Goal: Task Accomplishment & Management: Manage account settings

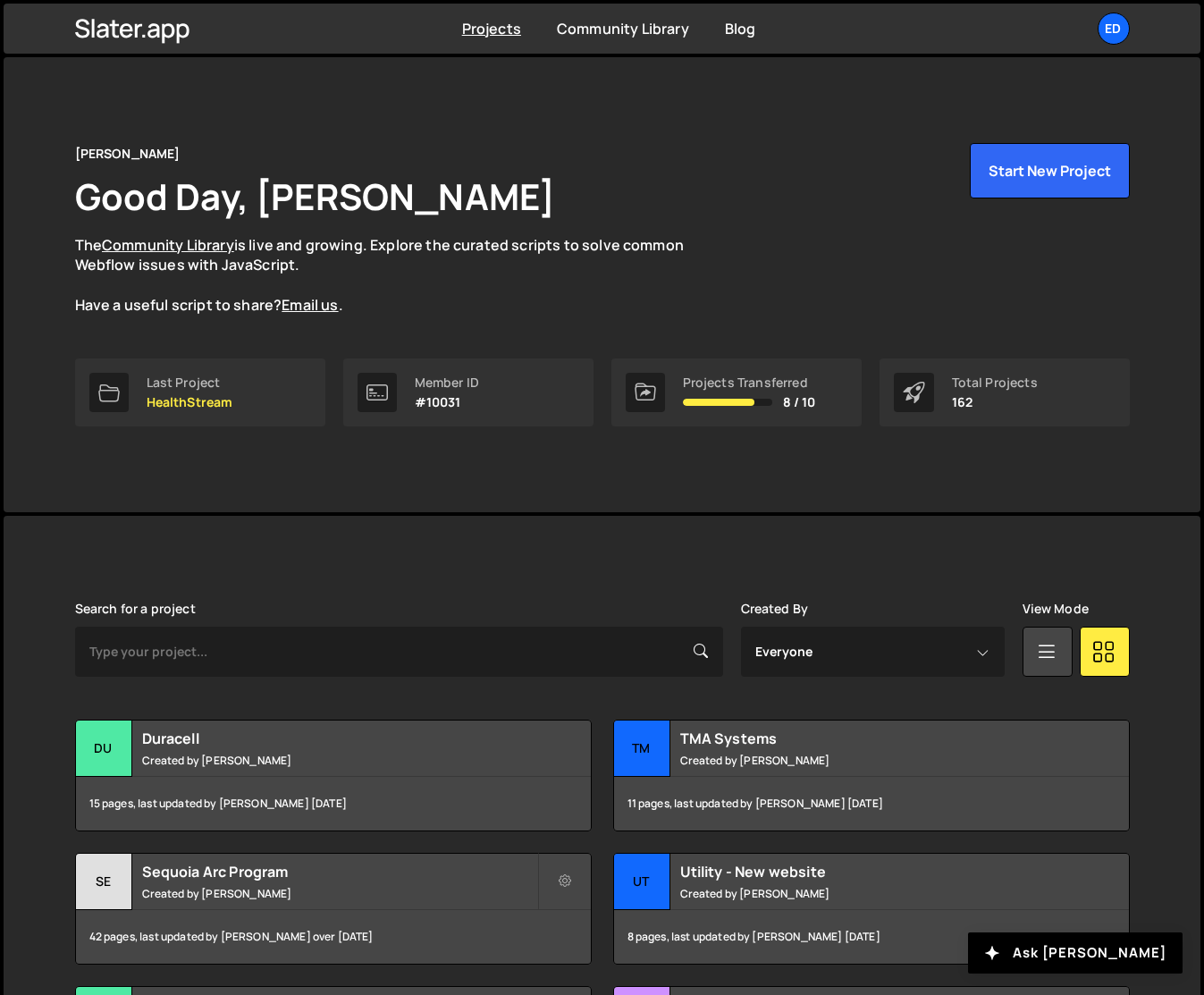
click at [755, 248] on div "Edgar Allan Good Day, Jared Malan The Community Library is live and growing. Ex…" at bounding box center [602, 229] width 1054 height 172
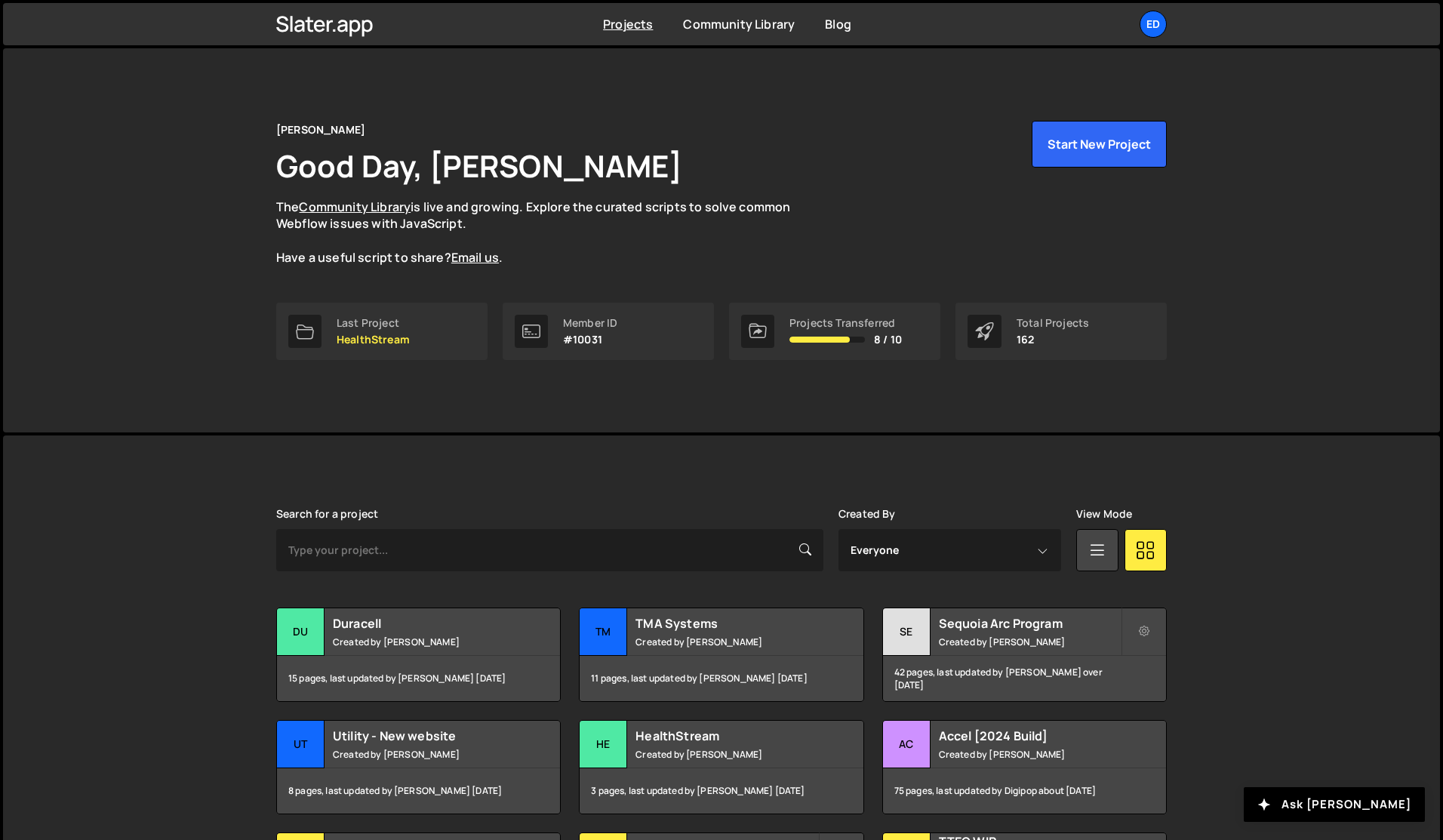
click at [1243, 262] on div "Edgar Allan Good Day, Jared Malan The Community Library is live and growing. Ex…" at bounding box center [722, 240] width 1437 height 384
click at [218, 297] on div "Edgar Allan Good Day, Jared Malan The Community Library is live and growing. Ex…" at bounding box center [722, 240] width 1437 height 384
click at [1167, 18] on div "Projects Community Library Blog Ed You have access to beta functionality Your c…" at bounding box center [721, 24] width 936 height 42
click at [1157, 26] on div "Ed" at bounding box center [1152, 24] width 27 height 27
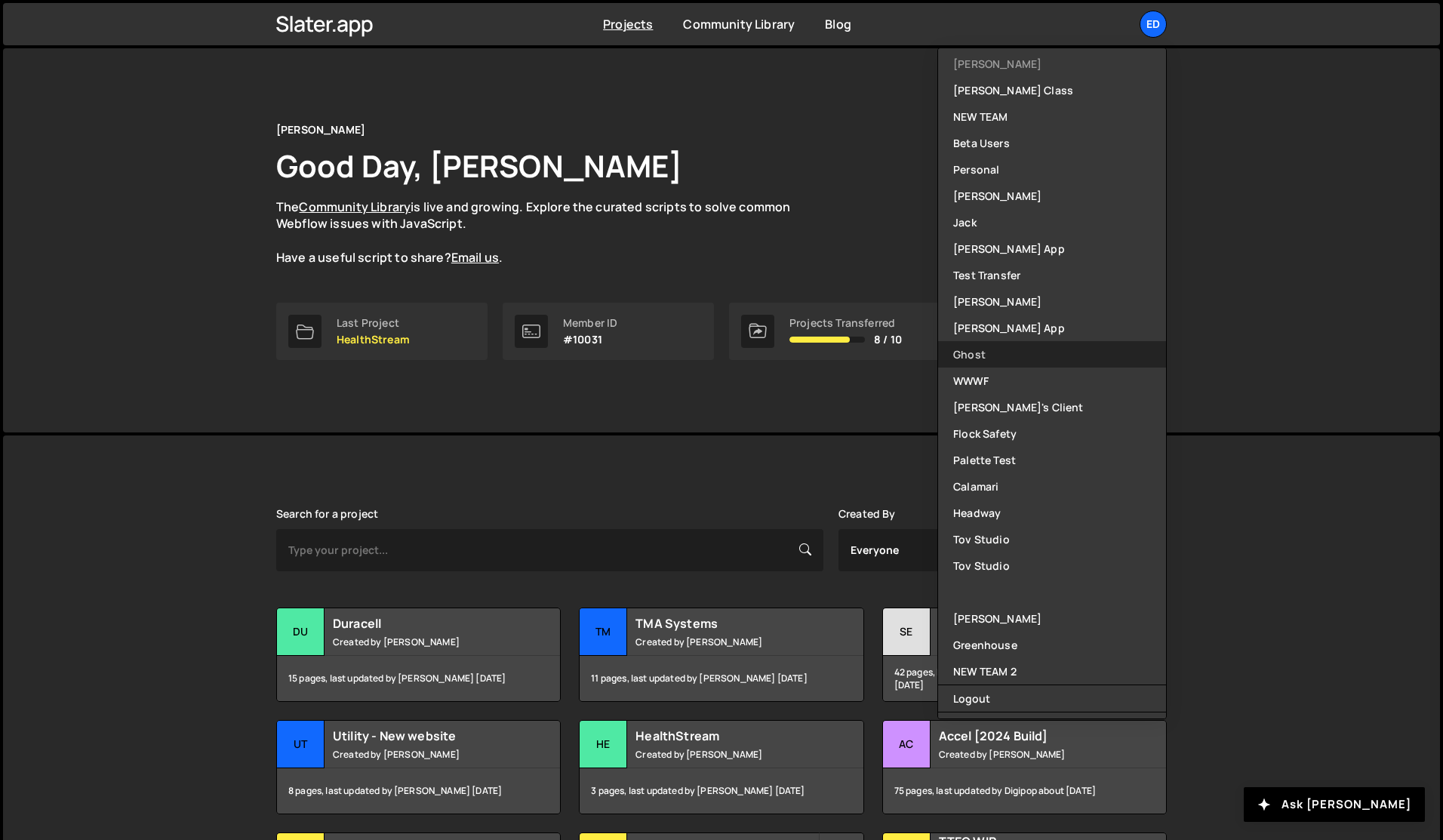
scroll to position [336, 0]
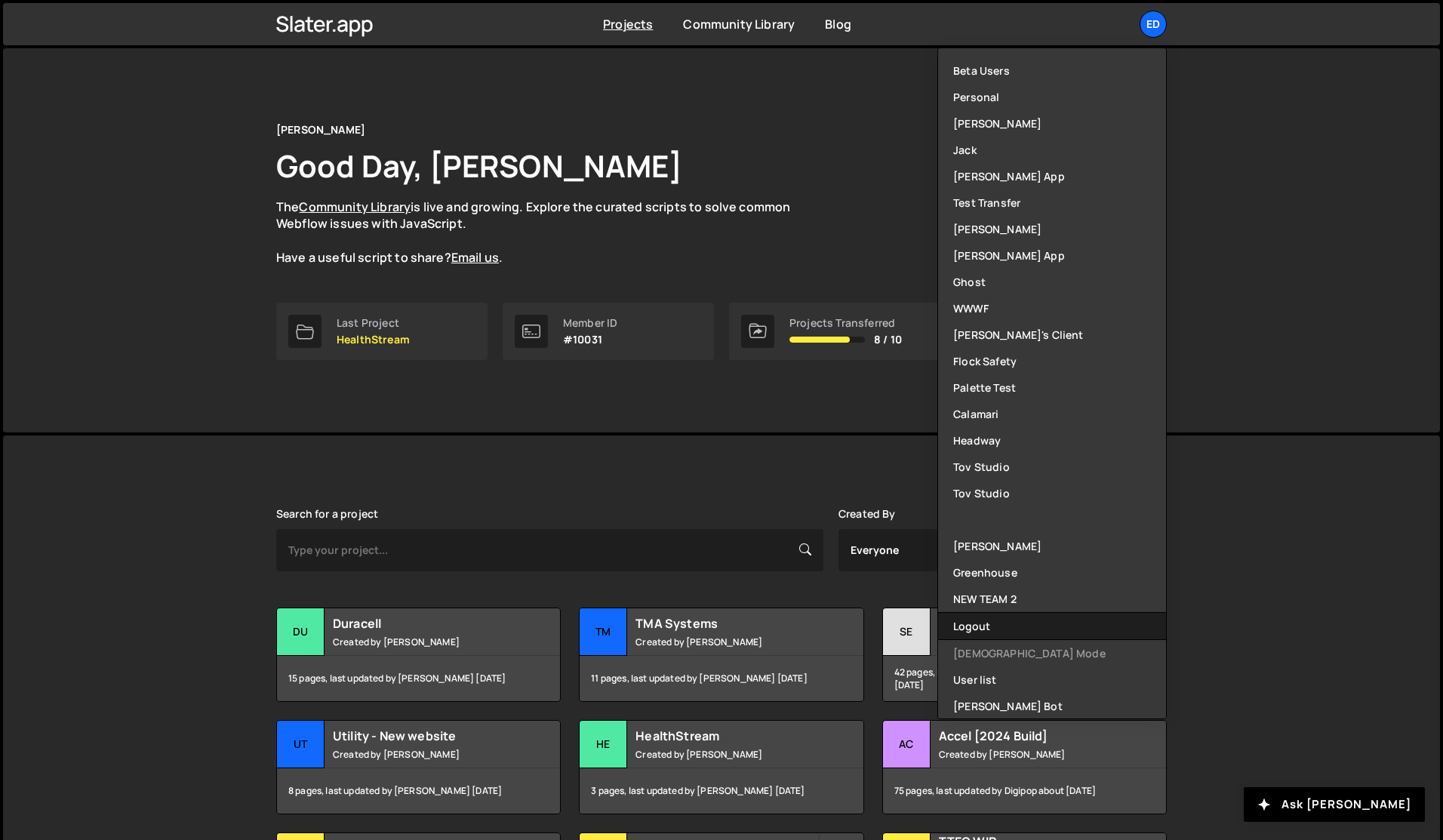
click at [987, 626] on button "Logout" at bounding box center [1052, 626] width 228 height 27
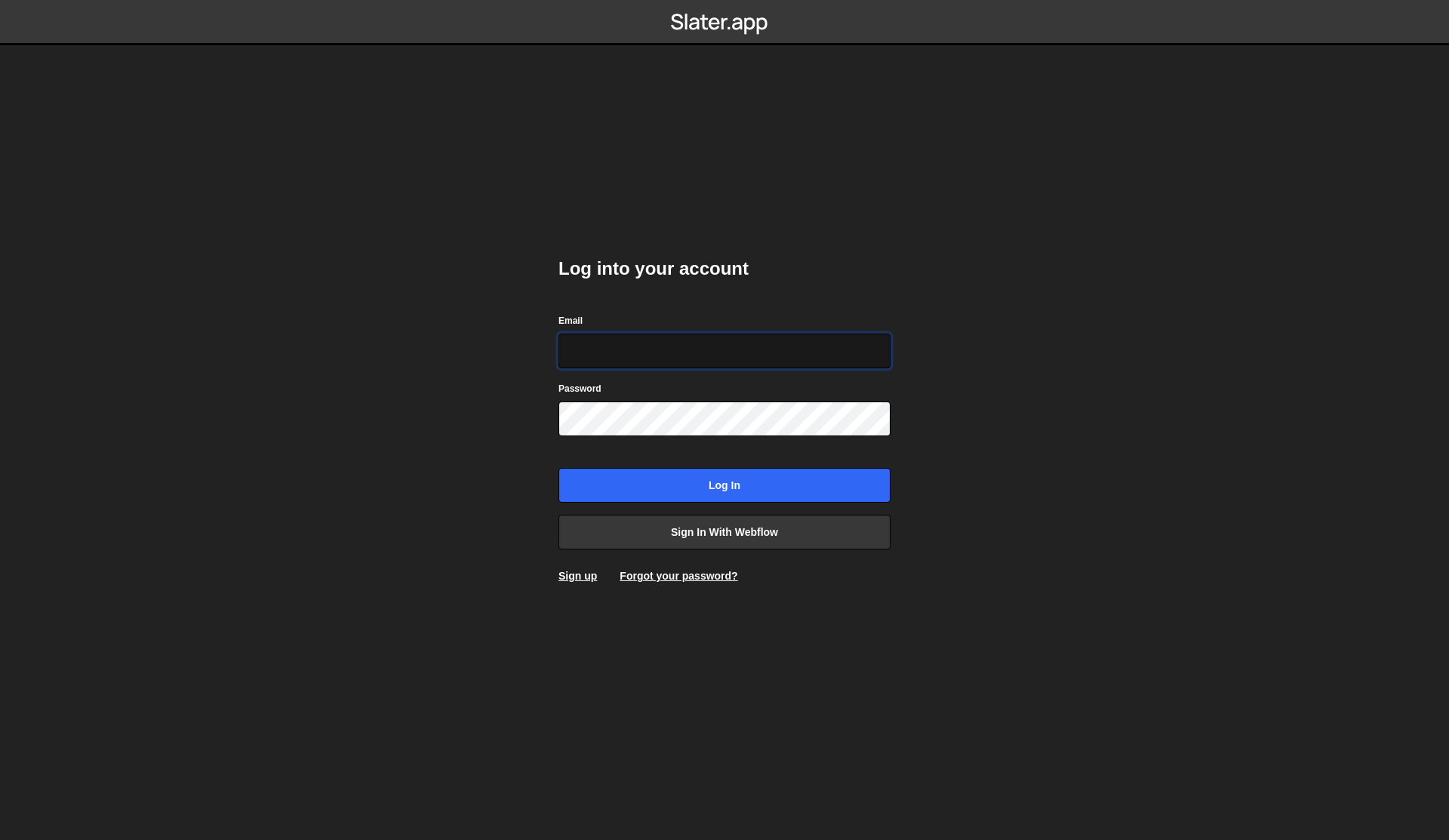
type input "[PERSON_NAME][EMAIL_ADDRESS][DOMAIN_NAME]"
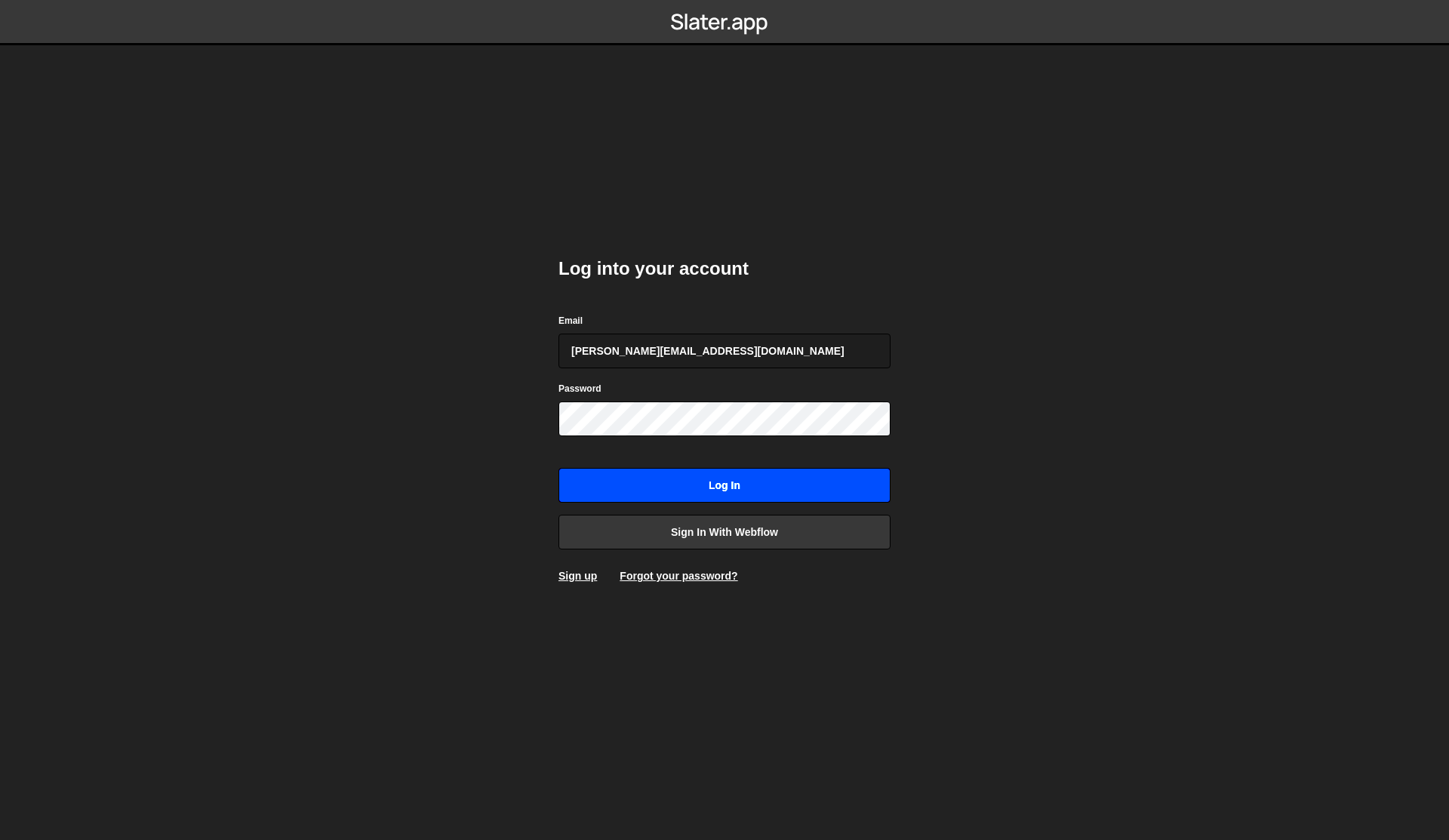
click at [677, 495] on input "Log in" at bounding box center [724, 485] width 332 height 35
